Goal: Task Accomplishment & Management: Manage account settings

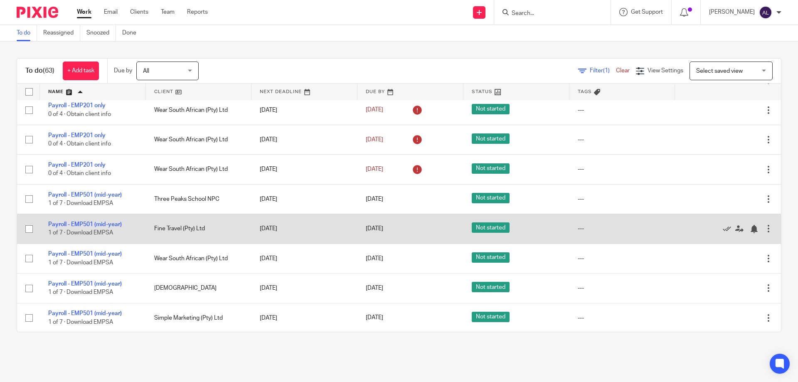
scroll to position [1164, 0]
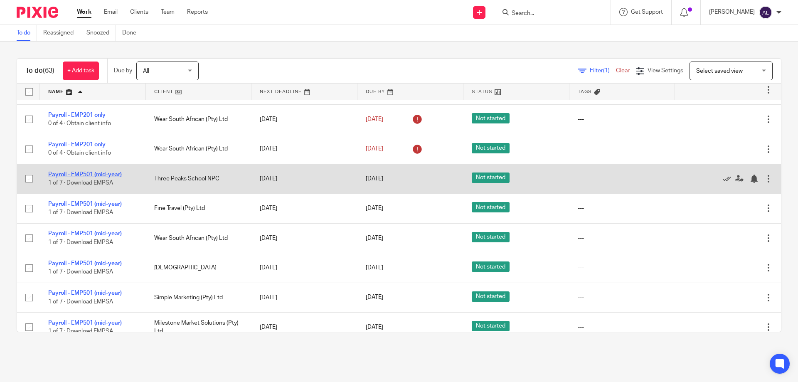
click at [95, 177] on link "Payroll - EMP501 (mid-year)" at bounding box center [85, 175] width 74 height 6
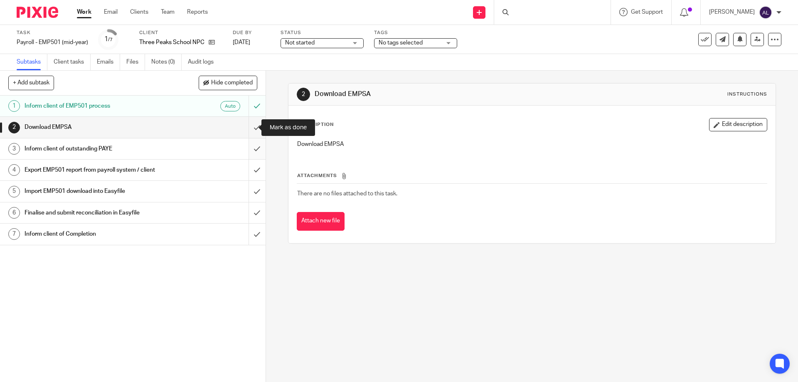
click at [246, 130] on input "submit" at bounding box center [133, 127] width 266 height 21
click at [249, 148] on input "submit" at bounding box center [133, 148] width 266 height 21
click at [246, 170] on input "submit" at bounding box center [133, 170] width 266 height 21
click at [244, 191] on input "submit" at bounding box center [133, 191] width 266 height 21
click at [249, 216] on input "submit" at bounding box center [133, 212] width 266 height 21
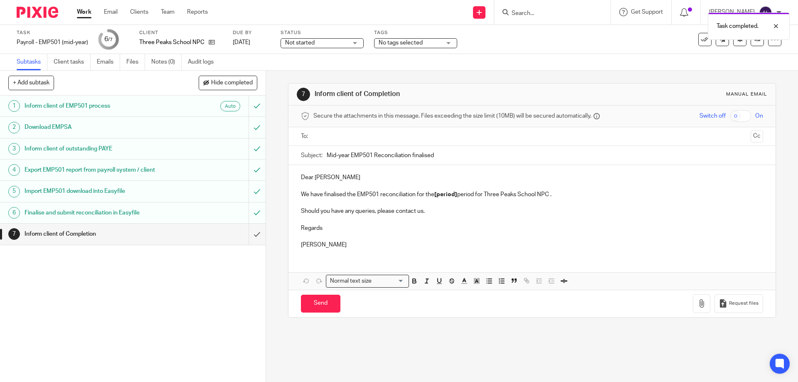
click at [345, 145] on div at bounding box center [532, 136] width 436 height 19
click at [348, 132] on input "text" at bounding box center [531, 137] width 431 height 10
click at [341, 181] on p "Dear Michelle" at bounding box center [532, 179] width 462 height 8
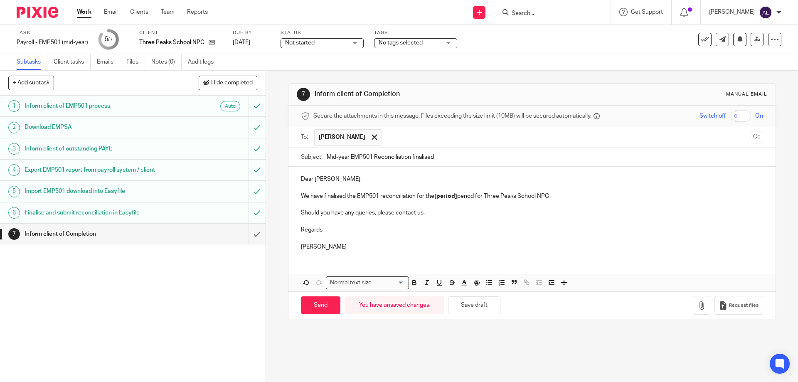
click at [338, 231] on p "Regards" at bounding box center [532, 230] width 462 height 8
click at [323, 222] on p at bounding box center [532, 221] width 462 height 8
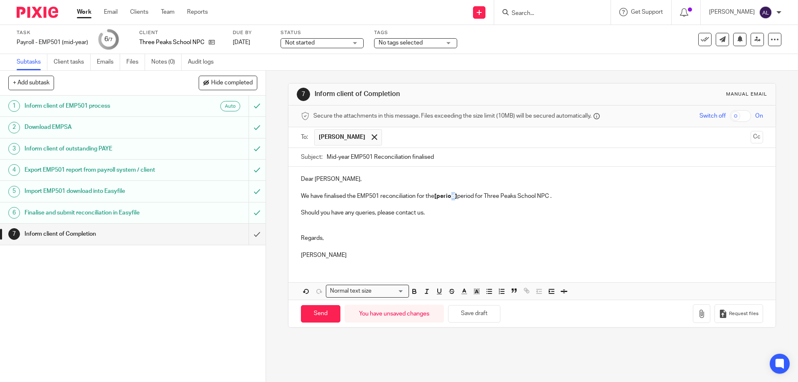
click at [455, 197] on strong "[period]" at bounding box center [445, 196] width 23 height 6
click at [455, 200] on p "We have finalised the EMP501 reconciliation for the [period] period for Three P…" at bounding box center [532, 196] width 462 height 8
drag, startPoint x: 457, startPoint y: 198, endPoint x: 451, endPoint y: 198, distance: 6.2
click at [451, 198] on p "We have finalised the EMP501 reconciliation for the [period] period for Three P…" at bounding box center [532, 196] width 462 height 8
click at [453, 199] on strong "[period]" at bounding box center [445, 196] width 23 height 6
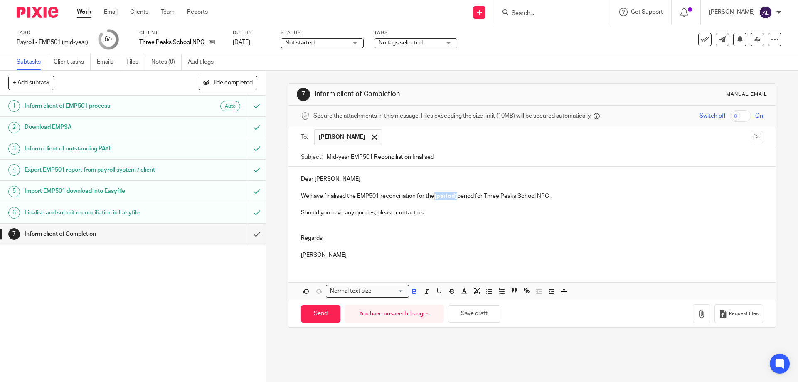
drag, startPoint x: 456, startPoint y: 198, endPoint x: 434, endPoint y: 199, distance: 21.2
click at [434, 199] on strong "[period]" at bounding box center [445, 196] width 23 height 6
click at [320, 319] on input "Send" at bounding box center [320, 314] width 39 height 18
type input "Sent"
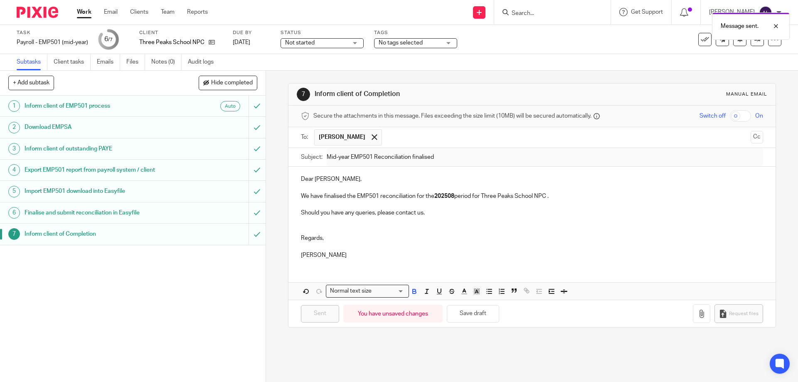
click at [87, 9] on link "Work" at bounding box center [84, 12] width 15 height 8
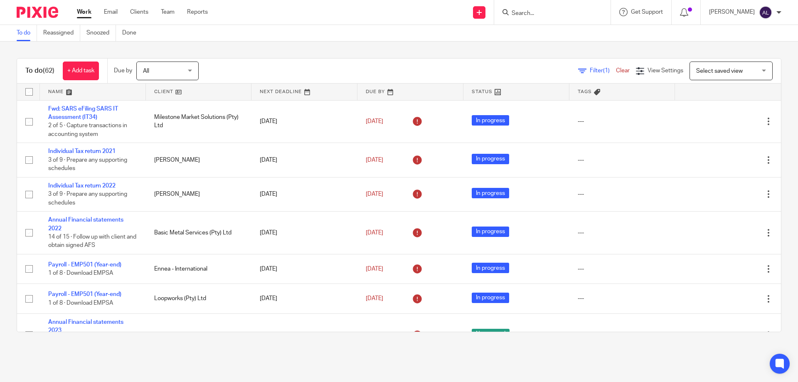
click at [71, 92] on link at bounding box center [93, 92] width 106 height 17
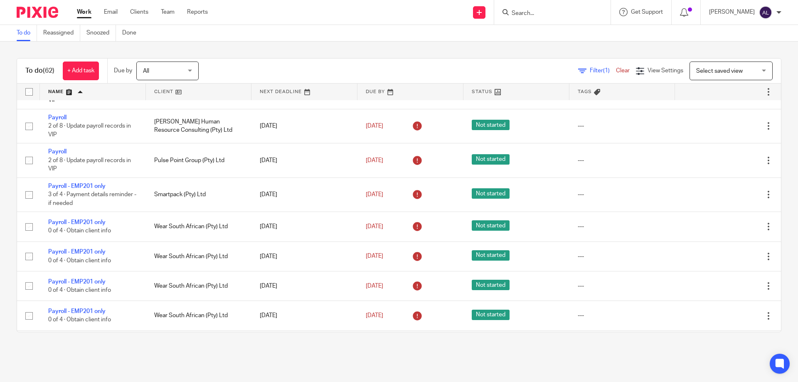
scroll to position [998, 0]
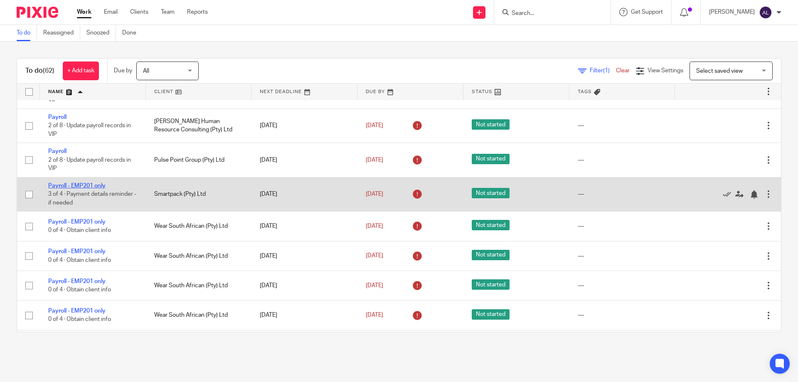
click at [75, 189] on link "Payroll - EMP201 only" at bounding box center [76, 186] width 57 height 6
drag, startPoint x: 709, startPoint y: 201, endPoint x: 696, endPoint y: 201, distance: 12.9
click at [723, 199] on icon at bounding box center [727, 194] width 8 height 8
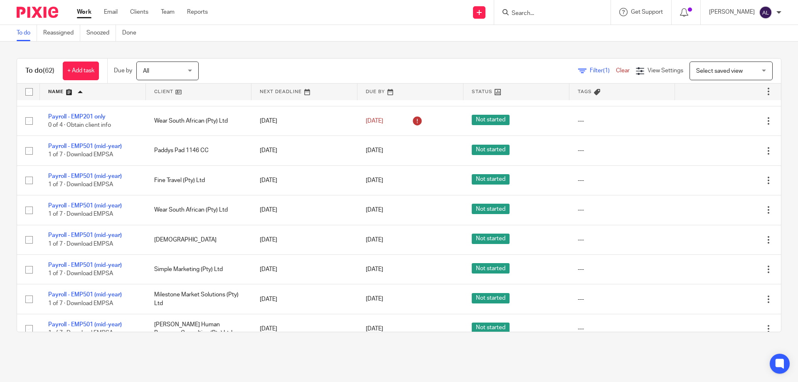
scroll to position [1164, 0]
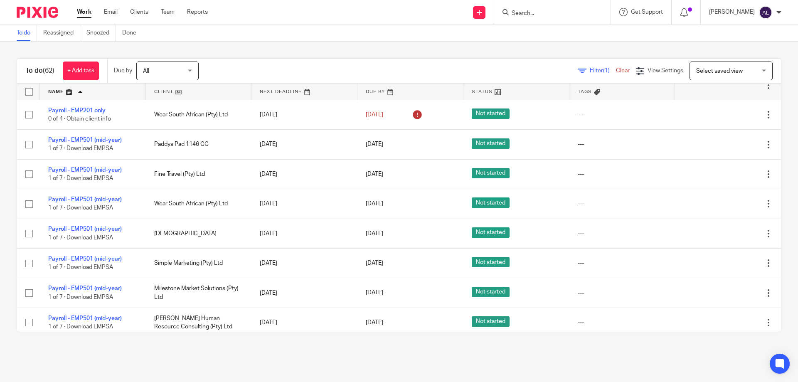
click at [553, 13] on input "Search" at bounding box center [548, 13] width 75 height 7
type input "lets"
click button "submit" at bounding box center [0, 0] width 0 height 0
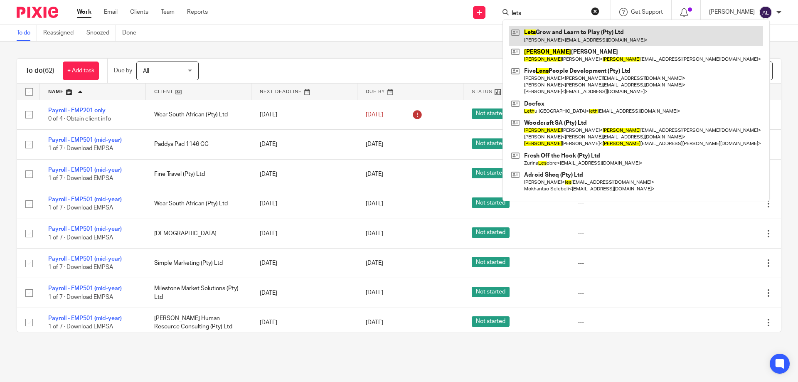
click at [540, 35] on link at bounding box center [636, 35] width 254 height 19
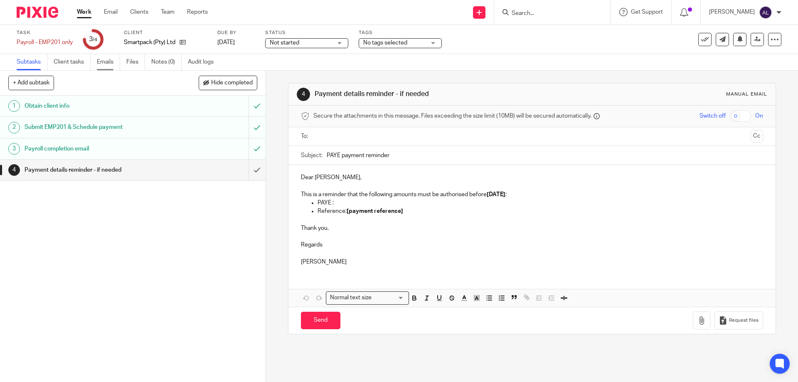
click at [112, 61] on link "Emails" at bounding box center [108, 62] width 23 height 16
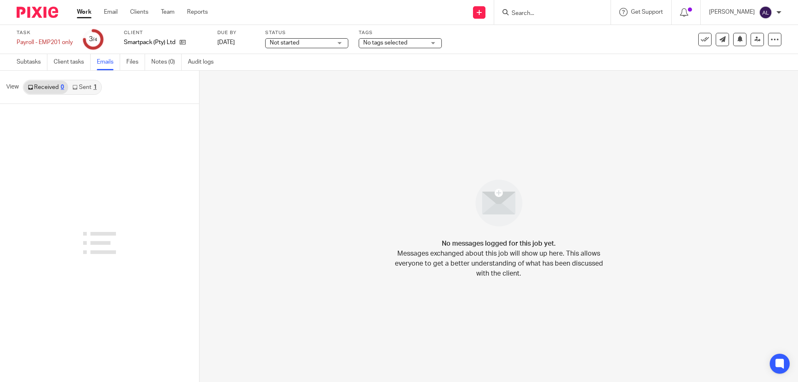
click at [73, 86] on icon at bounding box center [74, 87] width 5 height 5
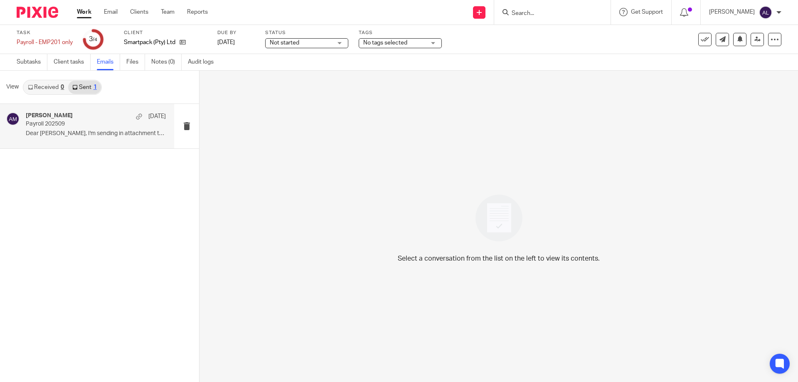
click at [116, 140] on div "[PERSON_NAME] [DATE] Payroll 202509 Dear [PERSON_NAME], I'm sending in attachme…" at bounding box center [96, 126] width 140 height 28
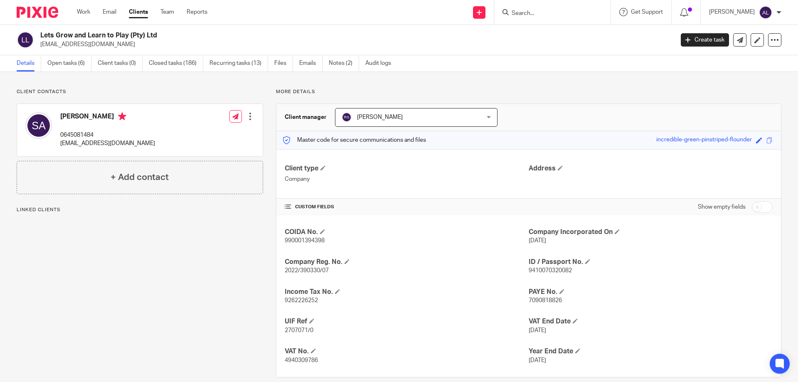
click at [82, 133] on p "0645081484" at bounding box center [107, 135] width 95 height 8
copy p "0645081484"
click at [76, 62] on link "Open tasks (6)" at bounding box center [69, 63] width 44 height 16
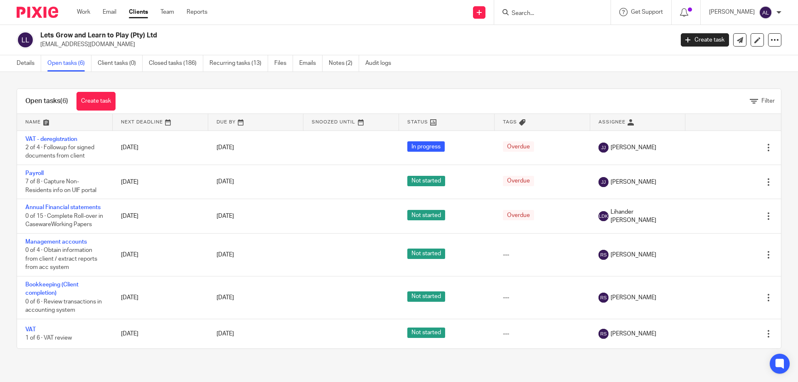
click at [577, 37] on div "Lets Grow and Learn to Play (Pty) Ltd [EMAIL_ADDRESS][DOMAIN_NAME]" at bounding box center [354, 39] width 628 height 17
click at [566, 12] on input "Search" at bounding box center [548, 13] width 75 height 7
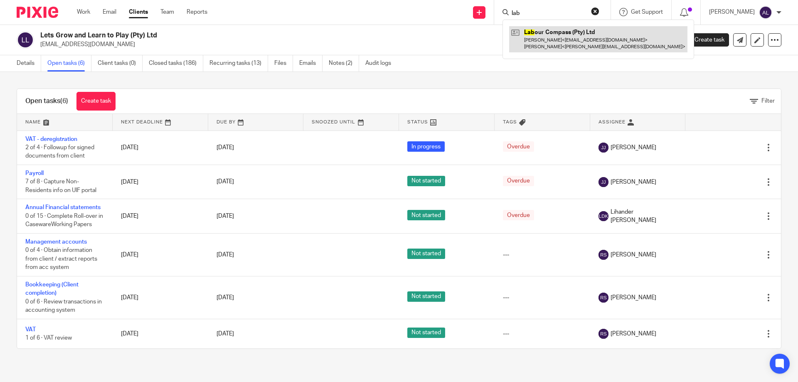
type input "lab"
click at [559, 39] on link at bounding box center [598, 39] width 178 height 26
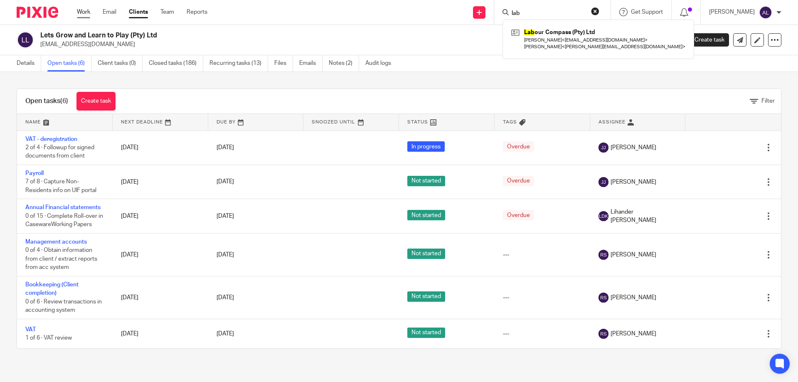
click at [78, 10] on link "Work" at bounding box center [83, 12] width 13 height 8
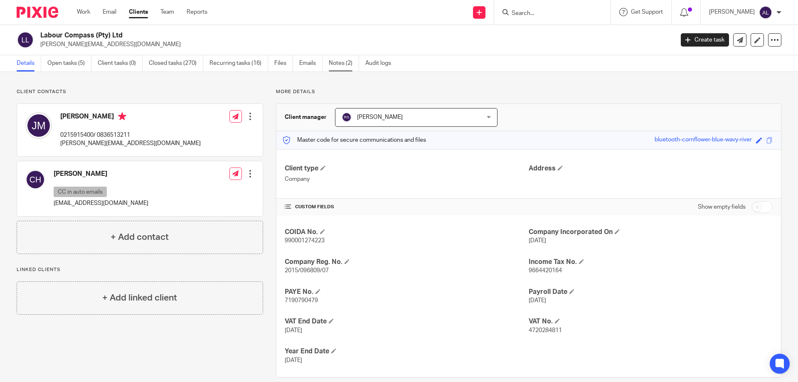
click at [340, 65] on link "Notes (2)" at bounding box center [344, 63] width 30 height 16
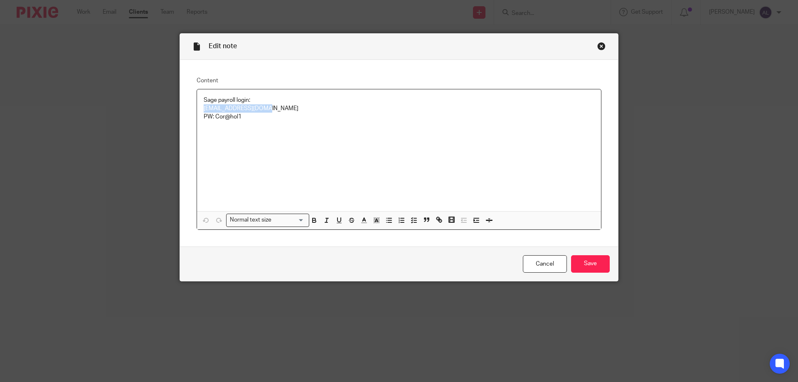
drag, startPoint x: 267, startPoint y: 108, endPoint x: 200, endPoint y: 106, distance: 66.5
click at [204, 106] on p "[EMAIL_ADDRESS][DOMAIN_NAME] PW: [SECURITY_DATA]" at bounding box center [399, 112] width 391 height 17
copy p "[EMAIL_ADDRESS][DOMAIN_NAME]"
drag, startPoint x: 241, startPoint y: 116, endPoint x: 213, endPoint y: 115, distance: 27.9
click at [213, 115] on p "[EMAIL_ADDRESS][DOMAIN_NAME] PW: [SECURITY_DATA]" at bounding box center [399, 112] width 391 height 17
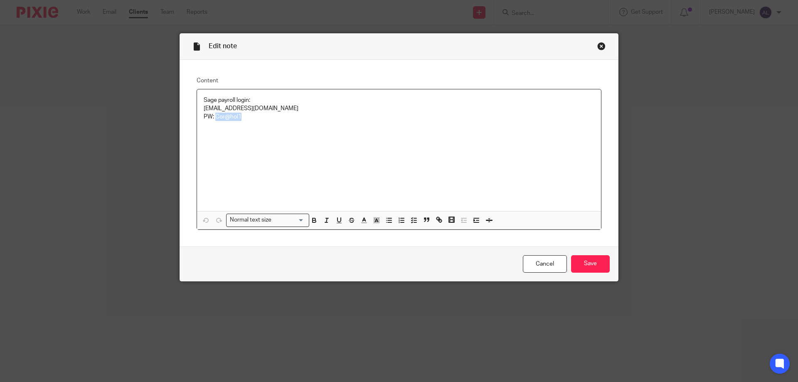
copy p "Cor@hol1"
click at [597, 49] on div "Close this dialog window" at bounding box center [601, 46] width 8 height 8
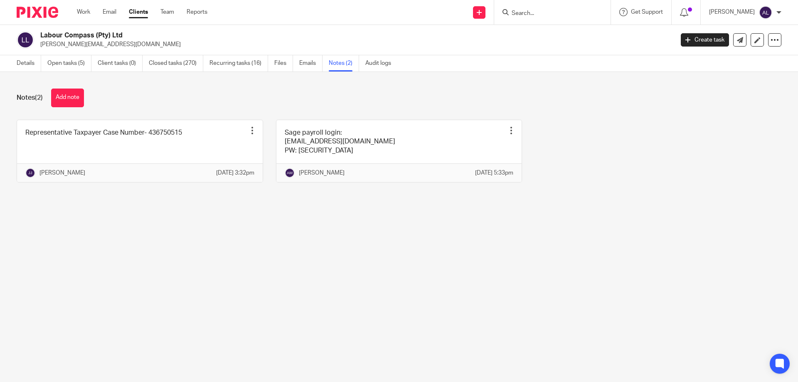
click at [12, 62] on div "Details Open tasks (5) Client tasks (0) Closed tasks (270) Recurring tasks (16)…" at bounding box center [206, 63] width 412 height 16
click at [28, 61] on link "Details" at bounding box center [29, 63] width 25 height 16
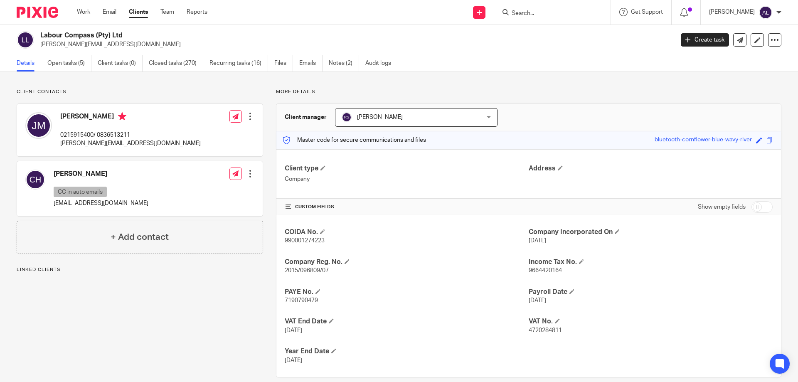
click at [70, 131] on p "0215915400/ 0836513211" at bounding box center [130, 135] width 141 height 8
copy p "0215915400"
click at [101, 143] on p "[PERSON_NAME][EMAIL_ADDRESS][DOMAIN_NAME]" at bounding box center [130, 143] width 141 height 8
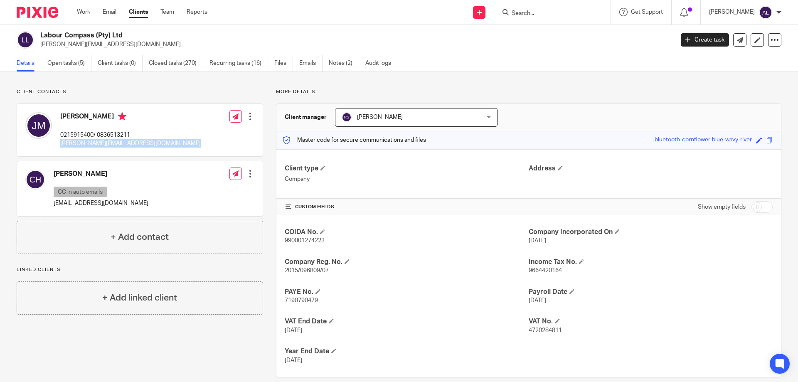
click at [101, 143] on p "[PERSON_NAME][EMAIL_ADDRESS][DOMAIN_NAME]" at bounding box center [130, 143] width 141 height 8
copy div "[PERSON_NAME][EMAIL_ADDRESS][DOMAIN_NAME]"
click at [609, 73] on div "Client contacts Corrine Holster CC in auto emails admin@arms.capetown Edit cont…" at bounding box center [399, 233] width 798 height 322
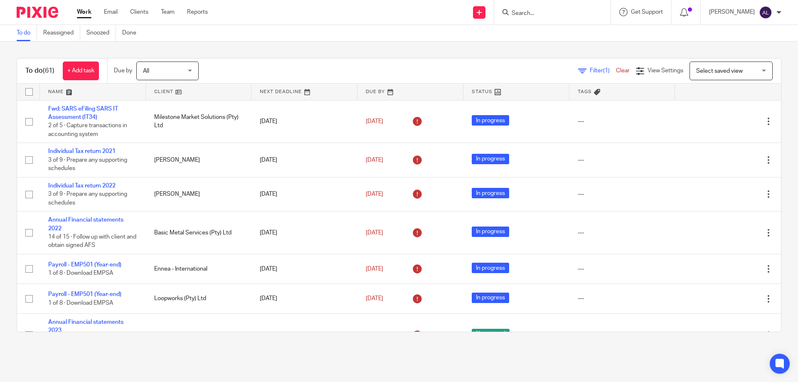
click at [59, 92] on link at bounding box center [93, 92] width 106 height 17
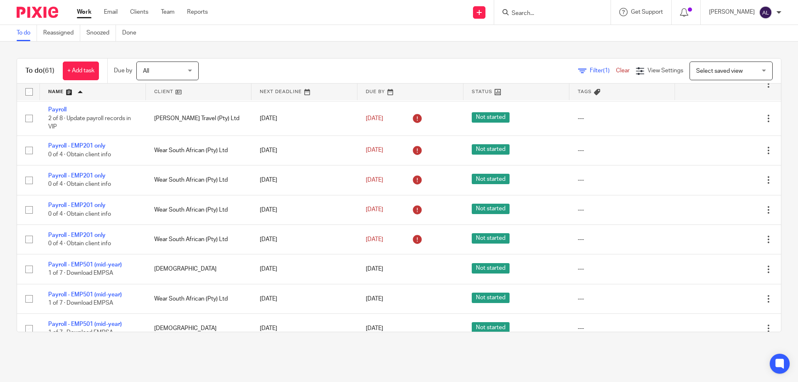
scroll to position [1122, 0]
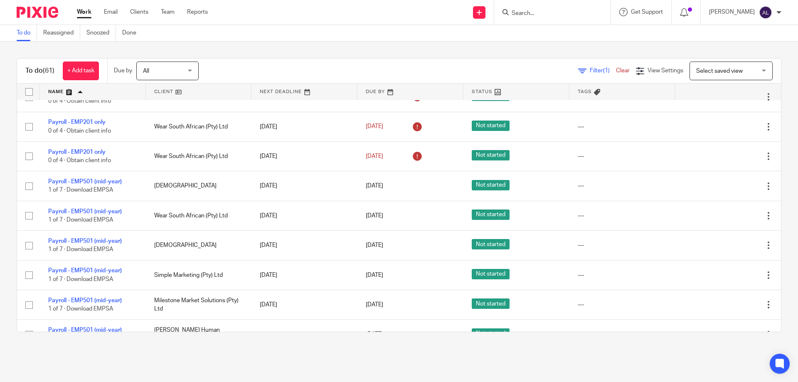
click at [543, 37] on div "To do Reassigned Snoozed Done" at bounding box center [399, 33] width 798 height 17
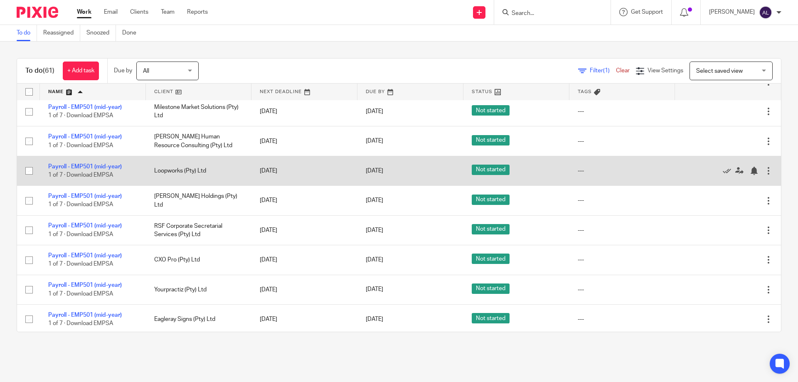
scroll to position [1330, 0]
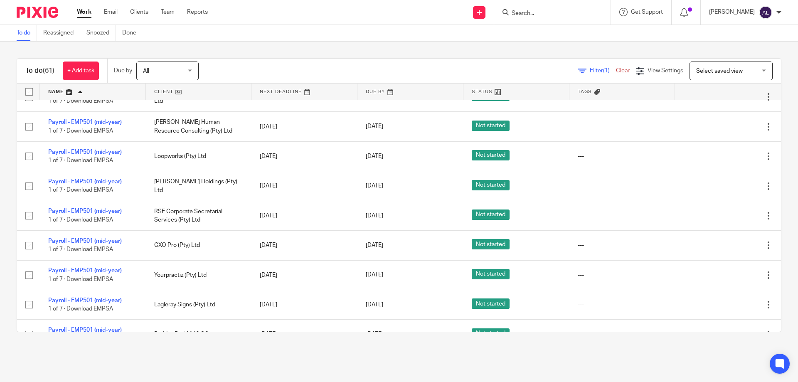
click at [547, 15] on input "Search" at bounding box center [548, 13] width 75 height 7
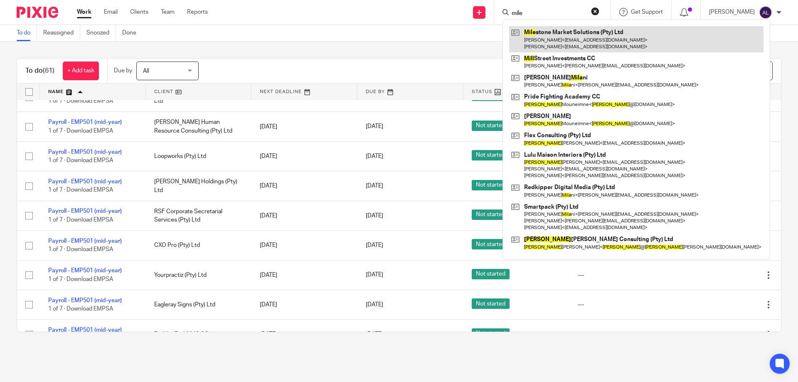
type input "mile"
click at [560, 41] on link at bounding box center [636, 39] width 254 height 26
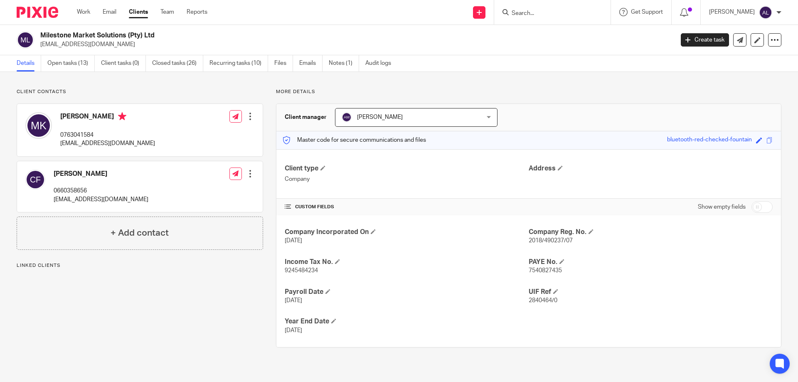
drag, startPoint x: 167, startPoint y: 35, endPoint x: 42, endPoint y: 34, distance: 125.1
click at [42, 34] on h2 "Milestone Market Solutions (Pty) Ltd" at bounding box center [291, 35] width 503 height 9
copy h2 "Milestone Market Solutions (Pty) Ltd"
click at [88, 143] on p "[EMAIL_ADDRESS][DOMAIN_NAME]" at bounding box center [107, 143] width 95 height 8
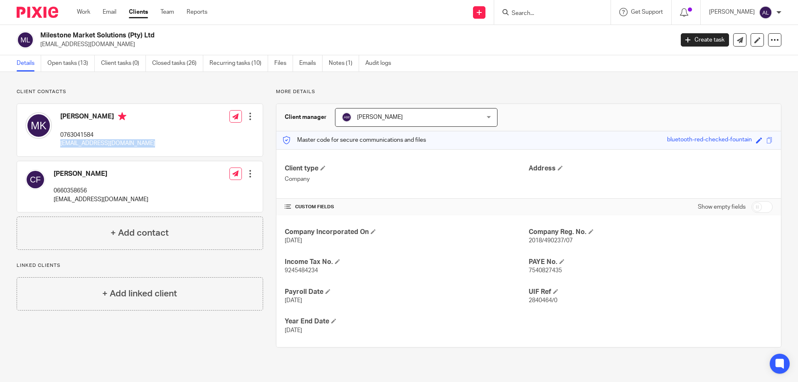
click at [88, 143] on p "mkosela@me.com" at bounding box center [107, 143] width 95 height 8
copy div "mkosela@me.com"
click at [85, 131] on div "Maciej Kosela 0763041584 mkosela@me.com" at bounding box center [107, 130] width 95 height 36
copy p "0763041584"
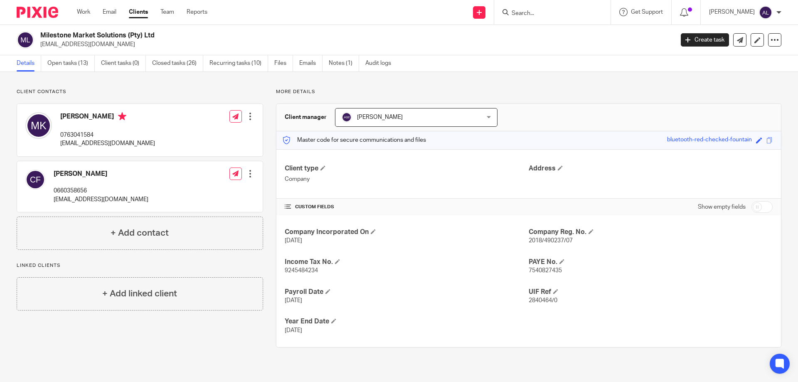
click at [102, 142] on p "mkosela@me.com" at bounding box center [107, 143] width 95 height 8
click at [101, 142] on p "mkosela@me.com" at bounding box center [107, 143] width 95 height 8
copy div "mkosela@me.com"
click at [65, 64] on link "Open tasks (13)" at bounding box center [70, 63] width 47 height 16
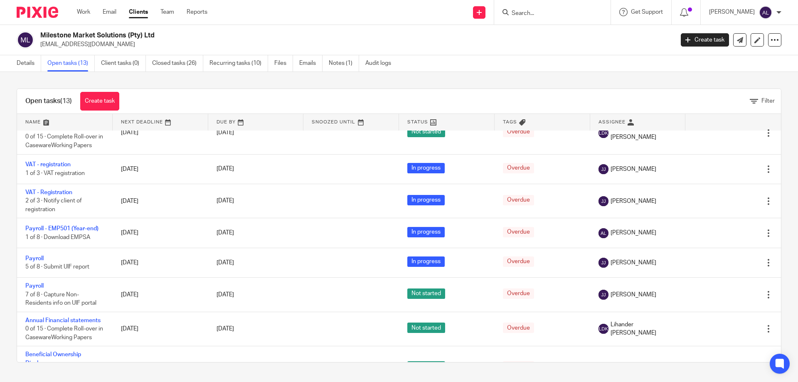
scroll to position [221, 0]
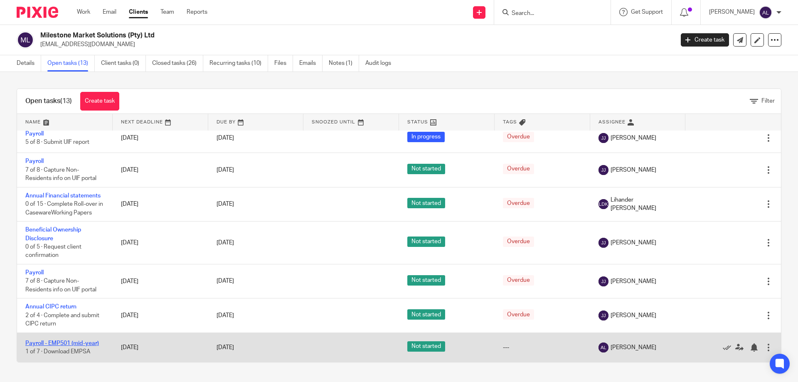
click at [69, 340] on link "Payroll - EMP501 (mid-year)" at bounding box center [62, 343] width 74 height 6
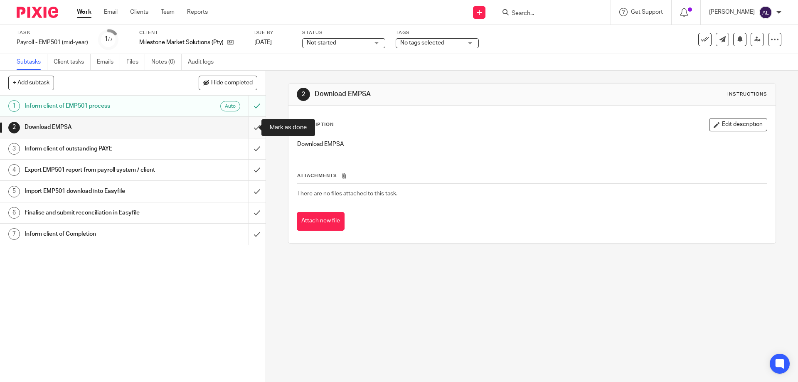
click at [249, 133] on input "submit" at bounding box center [133, 127] width 266 height 21
click at [249, 148] on input "submit" at bounding box center [133, 148] width 266 height 21
click at [253, 174] on input "submit" at bounding box center [133, 170] width 266 height 21
drag, startPoint x: 253, startPoint y: 192, endPoint x: 251, endPoint y: 208, distance: 15.5
click at [253, 193] on input "submit" at bounding box center [133, 191] width 266 height 21
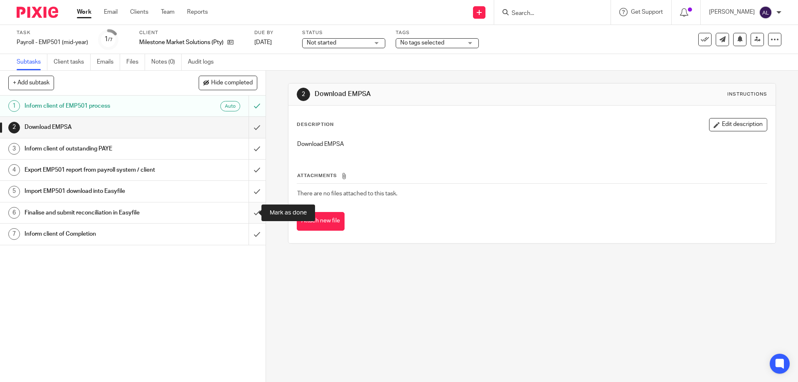
drag, startPoint x: 251, startPoint y: 208, endPoint x: 334, endPoint y: 186, distance: 85.5
click at [251, 208] on input "submit" at bounding box center [133, 212] width 266 height 21
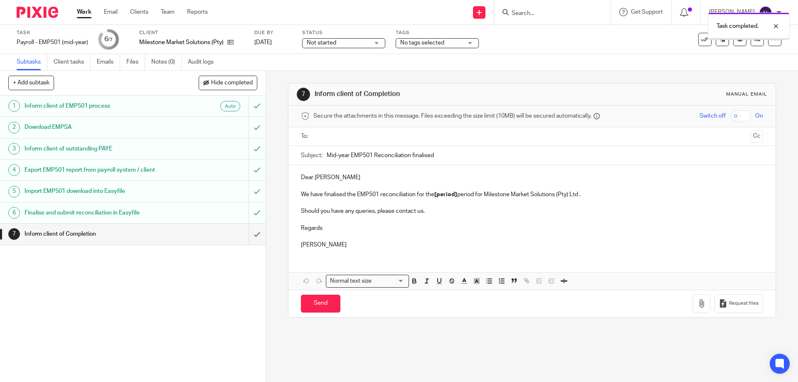
click at [341, 137] on input "text" at bounding box center [531, 137] width 431 height 10
click at [340, 181] on p "Dear [PERSON_NAME]" at bounding box center [532, 179] width 462 height 8
click at [349, 233] on p "Regards" at bounding box center [532, 230] width 462 height 8
click at [415, 223] on p at bounding box center [532, 221] width 462 height 8
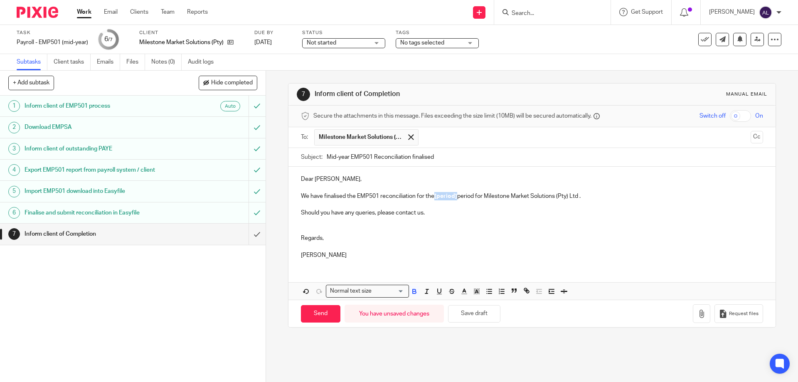
drag, startPoint x: 456, startPoint y: 198, endPoint x: 434, endPoint y: 197, distance: 22.0
click at [434, 197] on strong "[period]" at bounding box center [445, 196] width 23 height 6
click at [474, 218] on p at bounding box center [532, 221] width 462 height 8
click at [322, 320] on input "Send" at bounding box center [320, 314] width 39 height 18
type input "Sent"
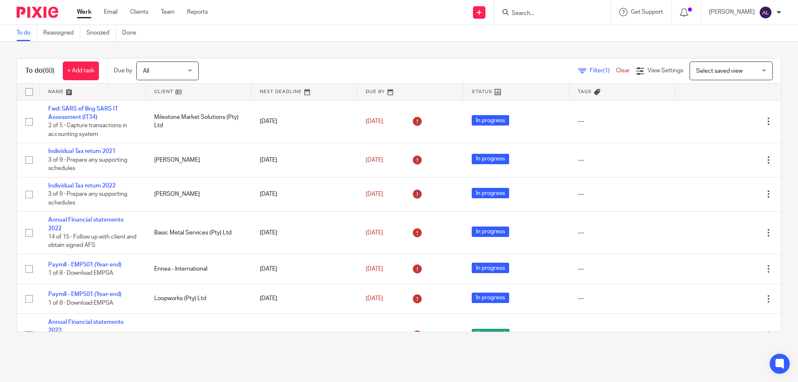
click at [56, 91] on link at bounding box center [93, 92] width 106 height 17
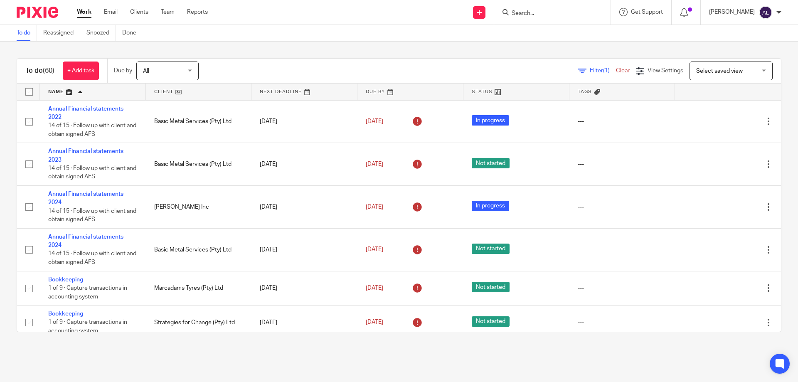
click at [560, 45] on div "To do (60) + Add task Due by All All Today Tomorrow This week Next week This mo…" at bounding box center [399, 195] width 798 height 307
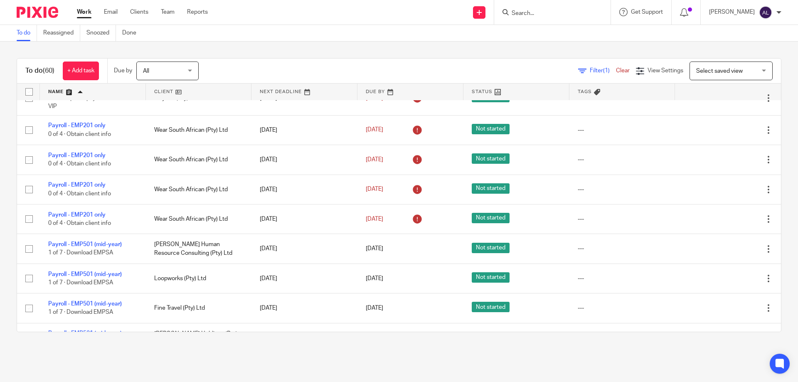
scroll to position [1122, 0]
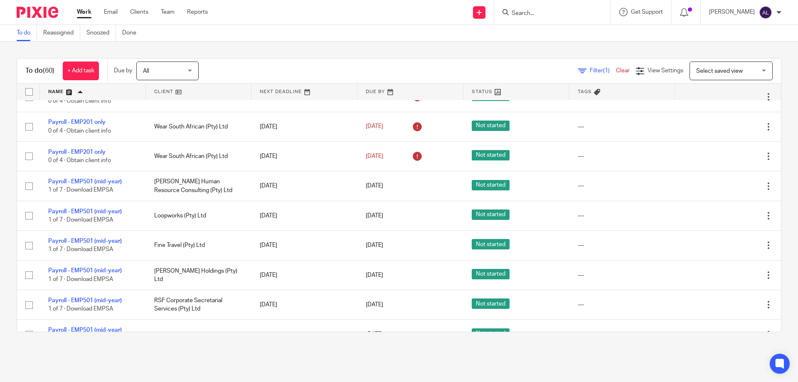
click at [232, 358] on main "To do Reassigned Snoozed Done To do (60) + Add task Due by All All Today Tomorr…" at bounding box center [399, 191] width 798 height 382
